Goal: Navigation & Orientation: Find specific page/section

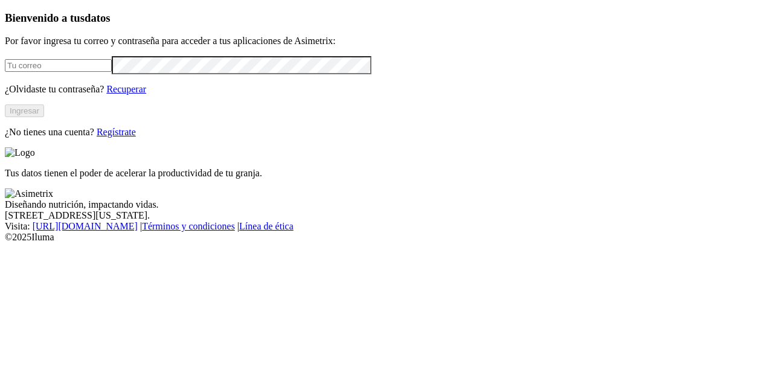
type input "[PERSON_NAME][EMAIL_ADDRESS][DOMAIN_NAME]"
click at [44, 117] on button "Ingresar" at bounding box center [24, 110] width 39 height 13
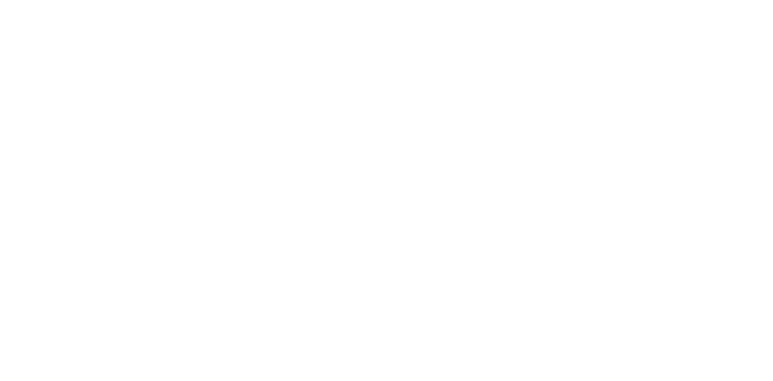
drag, startPoint x: 640, startPoint y: 62, endPoint x: 639, endPoint y: 172, distance: 110.5
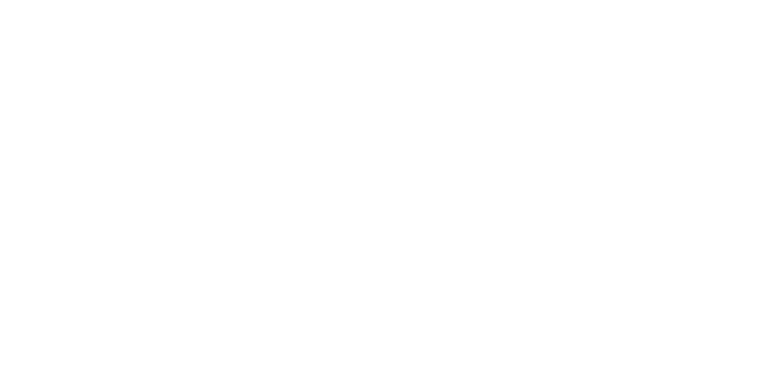
scroll to position [234, 0]
